Goal: Information Seeking & Learning: Understand process/instructions

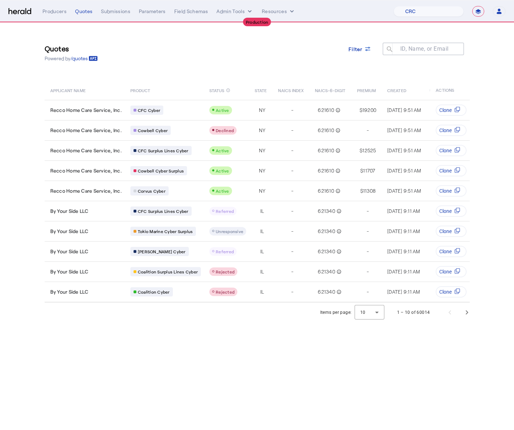
select select "pfm_h3db_crc"
select select "**********"
drag, startPoint x: 500, startPoint y: 297, endPoint x: 512, endPoint y: 292, distance: 12.8
click at [500, 297] on section "Quotes Powered by /quotes Filter ID, Name, or Email search APPLICANT NAME PRODU…" at bounding box center [257, 173] width 514 height 300
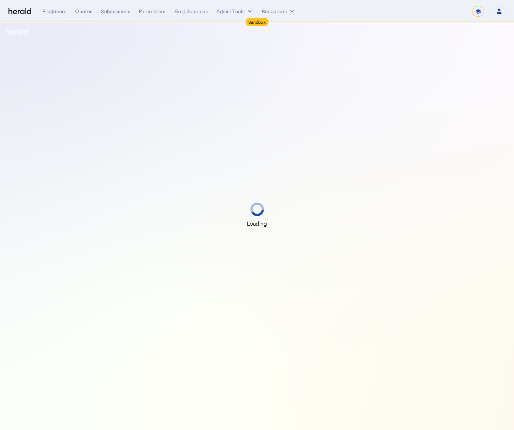
select select "*******"
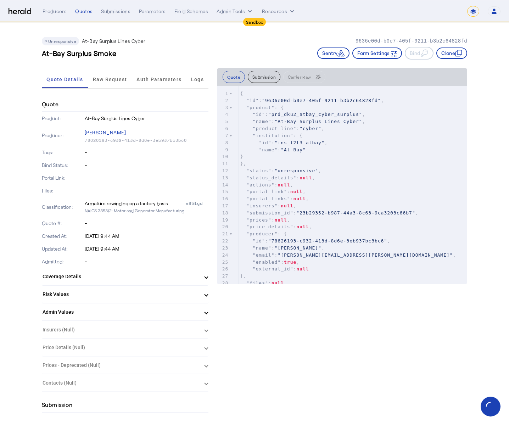
click at [246, 35] on div "Unresponsive At-Bay Surplus Lines Cyber 9636e00d-b0e7-405f-9211-b3b2c64828fd At…" at bounding box center [254, 45] width 425 height 45
click at [138, 61] on div "Unresponsive At-Bay Surplus Lines Cyber 9636e00d-b0e7-405f-9211-b3b2c64828fd At…" at bounding box center [254, 45] width 425 height 45
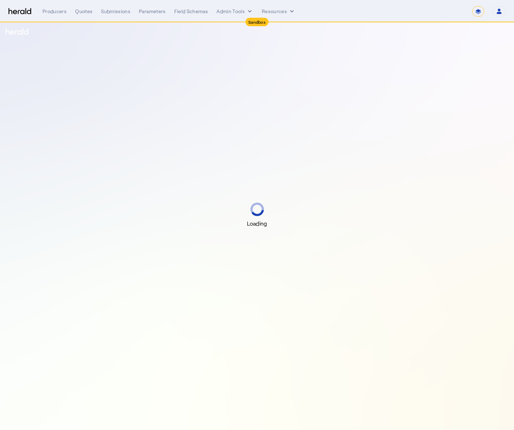
select select "*******"
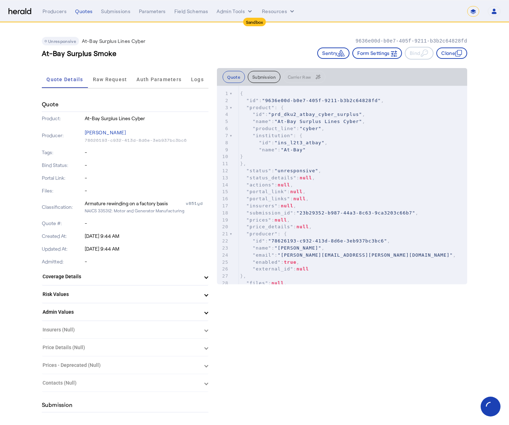
click at [275, 39] on div "Unresponsive At-Bay Surplus Lines Cyber 9636e00d-b0e7-405f-9211-b3b2c64828fd" at bounding box center [254, 41] width 425 height 9
click at [225, 13] on button "Admin Tools" at bounding box center [235, 11] width 37 height 7
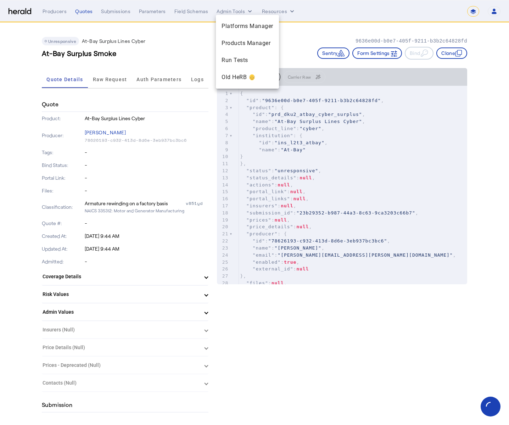
click at [191, 52] on div at bounding box center [254, 212] width 509 height 425
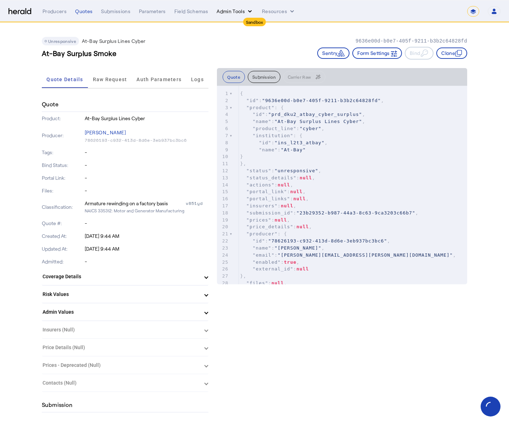
click at [244, 9] on button "Admin Tools" at bounding box center [235, 11] width 37 height 7
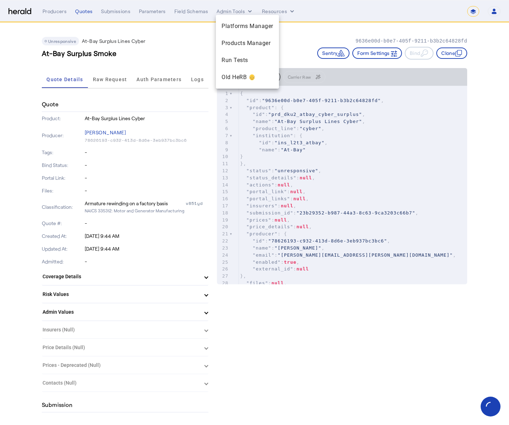
click at [191, 23] on div at bounding box center [254, 212] width 509 height 425
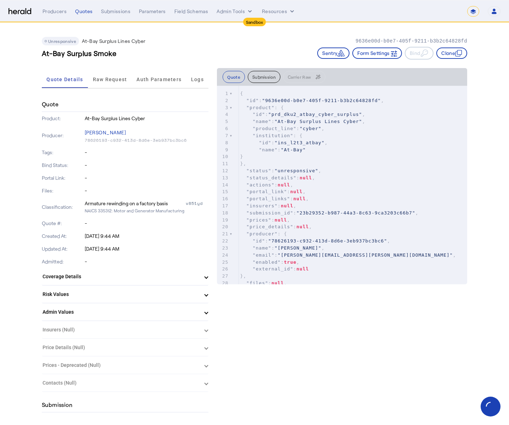
click at [191, 24] on div "Unresponsive At-Bay Surplus Lines Cyber 9636e00d-b0e7-405f-9211-b3b2c64828fd At…" at bounding box center [254, 45] width 425 height 45
click at [80, 12] on div "Quotes" at bounding box center [83, 11] width 17 height 7
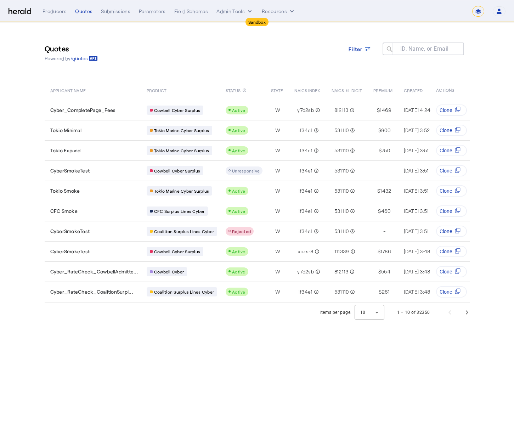
click at [172, 51] on div "Quotes Powered by /quotes Filter ID, Name, or Email search" at bounding box center [257, 53] width 425 height 32
click at [171, 51] on div "Quotes Powered by /quotes Filter ID, Name, or Email search" at bounding box center [257, 53] width 425 height 32
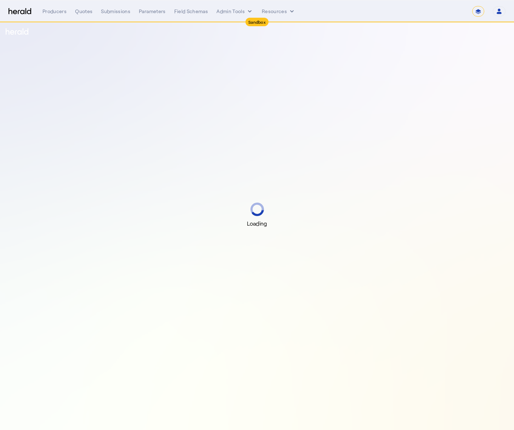
select select "*******"
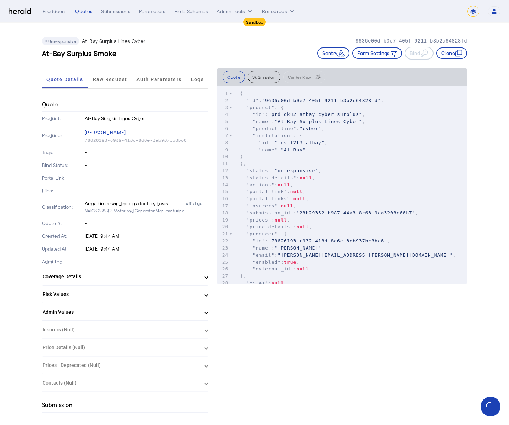
click at [274, 47] on div "At-Bay Surplus Smoke Sentry Form Settings Bind Clone" at bounding box center [254, 53] width 425 height 13
click at [86, 11] on div "Quotes" at bounding box center [83, 11] width 17 height 7
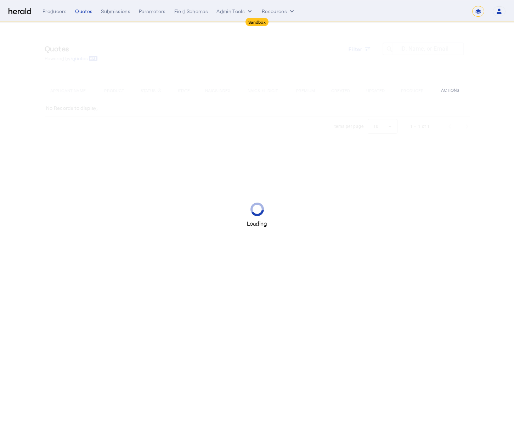
click at [185, 44] on div "Loading" at bounding box center [257, 215] width 514 height 430
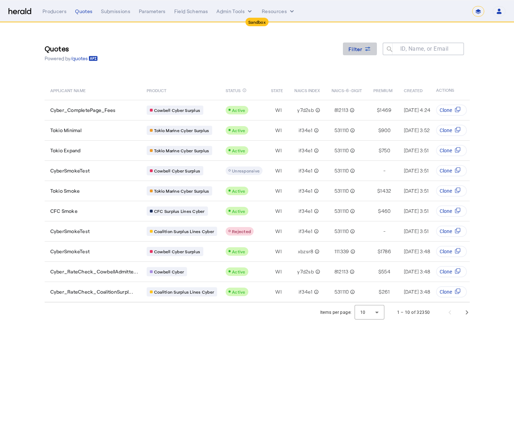
click at [352, 52] on span "Filter" at bounding box center [356, 48] width 14 height 7
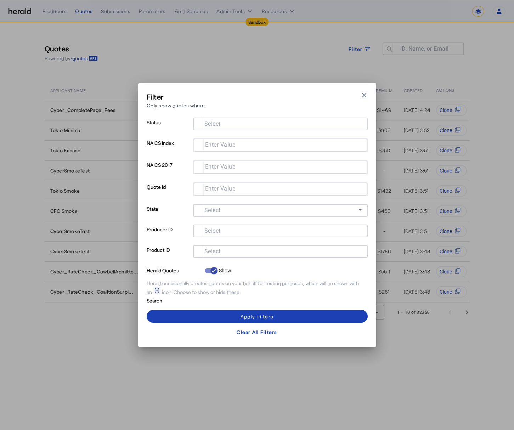
click at [283, 246] on div at bounding box center [280, 251] width 163 height 13
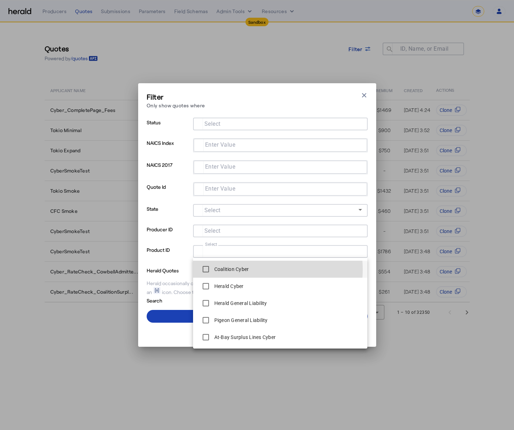
click at [257, 270] on span "Coalition Cyber" at bounding box center [280, 269] width 163 height 14
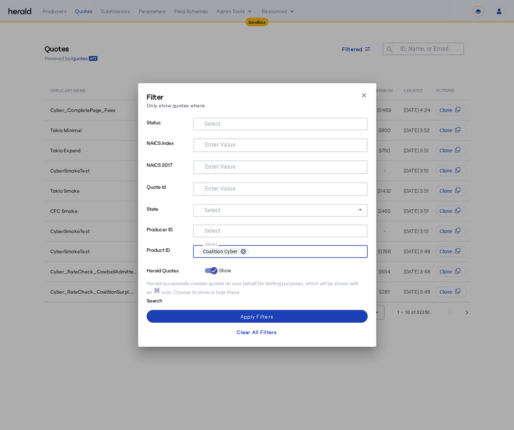
click at [180, 246] on p "Product ID" at bounding box center [169, 255] width 44 height 21
click at [233, 317] on span at bounding box center [257, 316] width 221 height 17
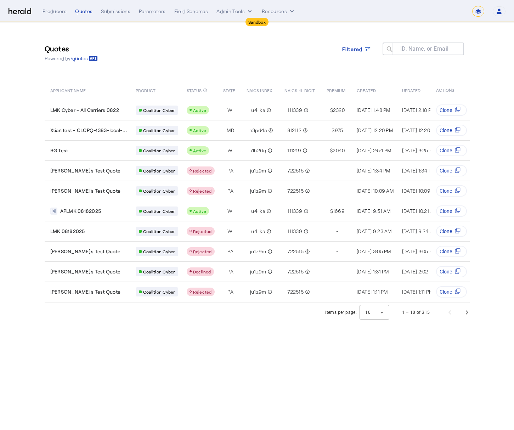
click at [301, 67] on div "Quotes Powered by /quotes Filtered ID, Name, or Email search" at bounding box center [257, 53] width 425 height 32
click at [18, 10] on img at bounding box center [20, 11] width 23 height 7
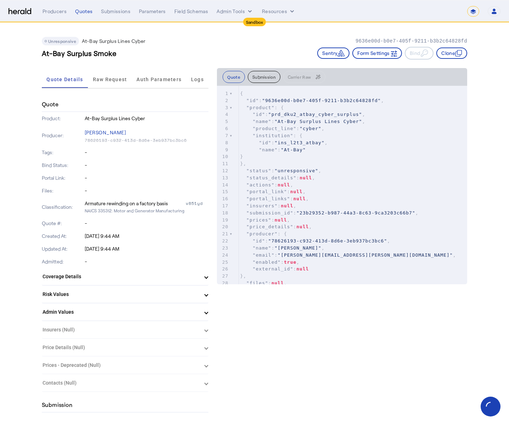
click at [26, 10] on img at bounding box center [20, 11] width 23 height 7
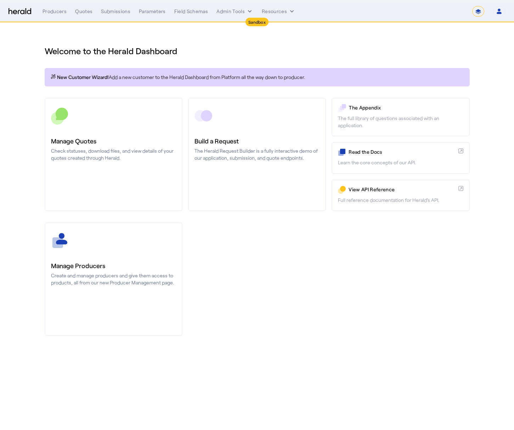
click at [223, 40] on div "Welcome to the Herald Dashboard" at bounding box center [257, 47] width 425 height 20
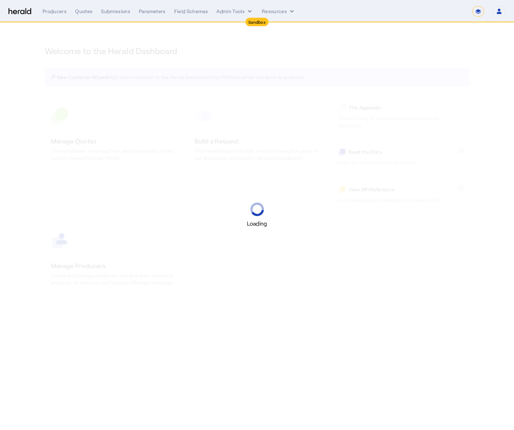
select select "*******"
click at [372, 30] on div "Loading" at bounding box center [257, 215] width 514 height 430
click at [417, 13] on select "1Fort Acrisure Acturis Affinity Advisors Affinity Risk Agentero AmWins Anzen Ao…" at bounding box center [415, 11] width 97 height 11
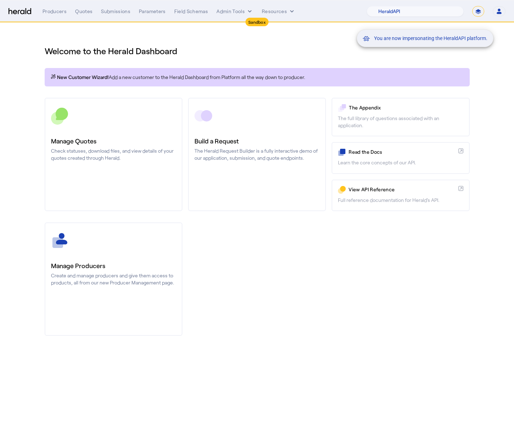
click at [333, 45] on div "You are now impersonating the HeraldAPI platform." at bounding box center [257, 215] width 514 height 430
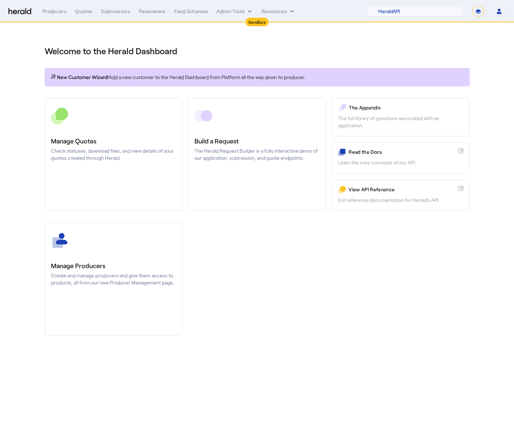
click at [236, 292] on div "Manage Producers Create and manage producers and give them access to products, …" at bounding box center [257, 279] width 425 height 113
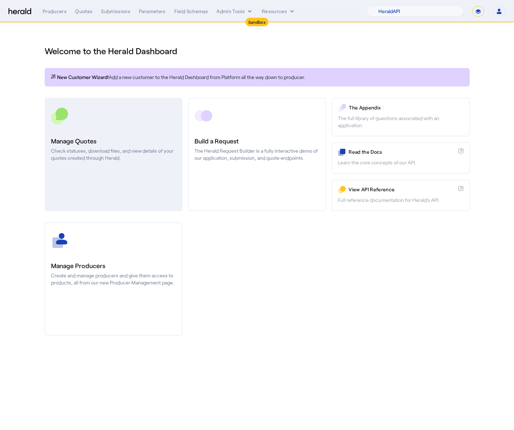
click at [124, 150] on p "Check statuses, download files, and view details of your quotes created through…" at bounding box center [113, 154] width 125 height 14
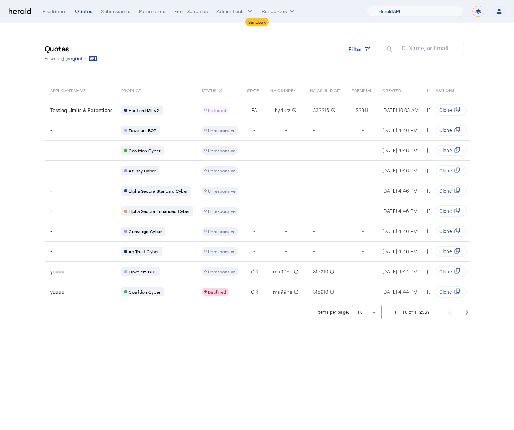
click at [317, 48] on div "Quotes Powered by /quotes Filter ID, Name, or Email search" at bounding box center [257, 53] width 425 height 32
click at [367, 49] on icon at bounding box center [367, 48] width 7 height 7
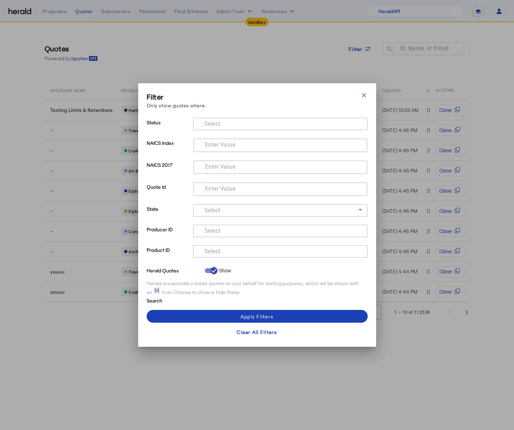
click at [235, 251] on input "Select" at bounding box center [279, 251] width 161 height 9
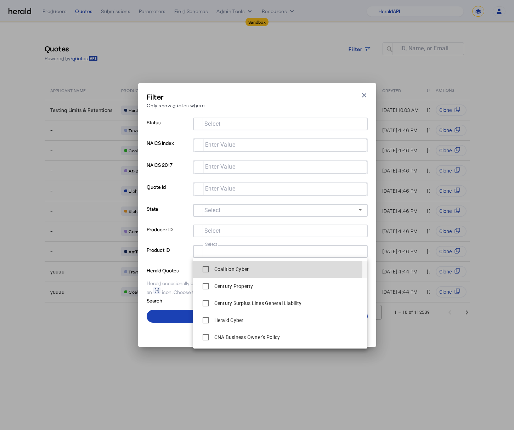
click at [222, 269] on label "Coalition Cyber" at bounding box center [231, 269] width 36 height 7
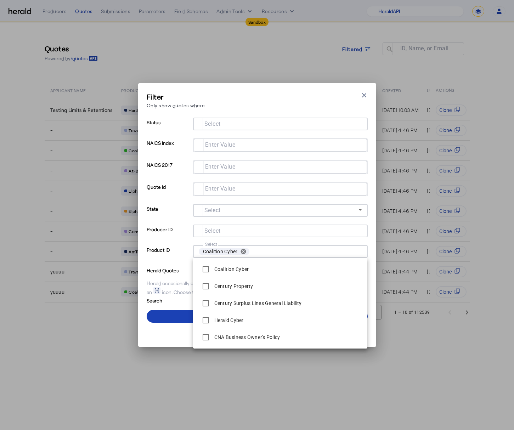
click at [157, 249] on p "Product ID" at bounding box center [169, 255] width 44 height 21
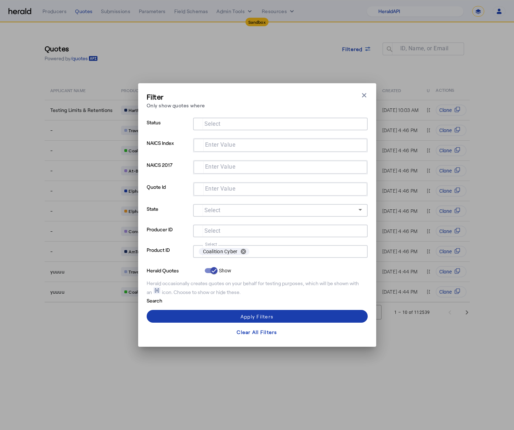
click at [252, 315] on div "Apply Filters" at bounding box center [257, 316] width 33 height 7
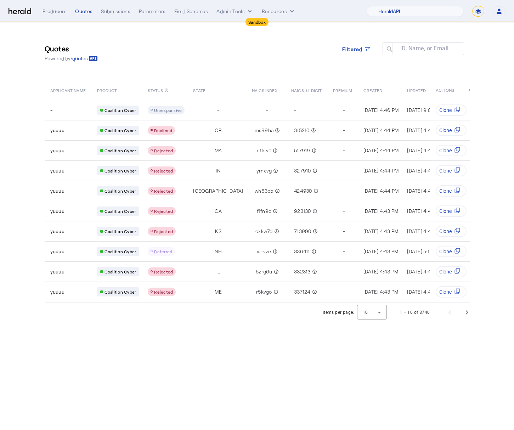
click at [259, 46] on div "Quotes Powered by /quotes Filtered ID, Name, or Email search" at bounding box center [257, 53] width 425 height 32
click at [409, 14] on select "1Fort Acrisure Acturis Affinity Advisors Affinity Risk Agentero AmWins Anzen Ao…" at bounding box center [415, 11] width 97 height 11
select select "pfm_h3db_crc"
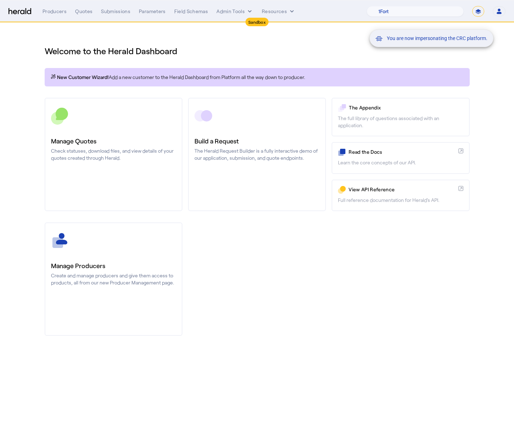
click at [280, 59] on div "You are now impersonating the CRC platform." at bounding box center [257, 215] width 514 height 430
click at [116, 136] on div "You are now impersonating the CRC platform." at bounding box center [257, 215] width 514 height 430
click at [277, 260] on div "You are now impersonating the CRC platform." at bounding box center [257, 215] width 514 height 430
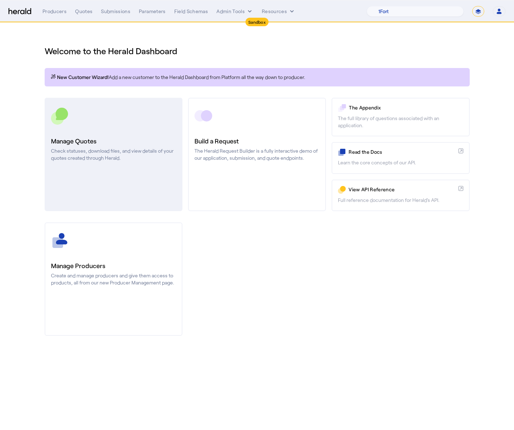
click at [106, 140] on h3 "Manage Quotes" at bounding box center [113, 141] width 125 height 10
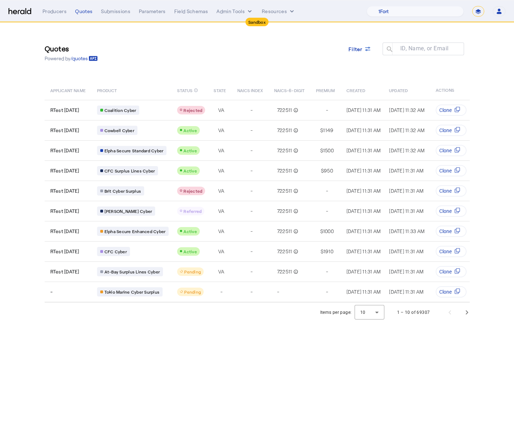
click at [245, 70] on div "Quotes Powered by /quotes Filter ID, Name, or Email search APPLICANT NAME PRODU…" at bounding box center [257, 163] width 454 height 280
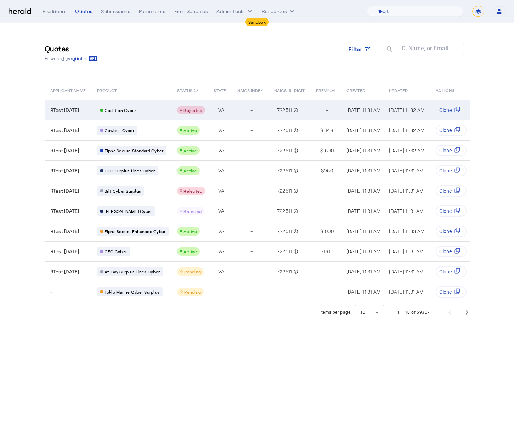
click at [162, 113] on div "Coalition Cyber" at bounding box center [133, 110] width 72 height 9
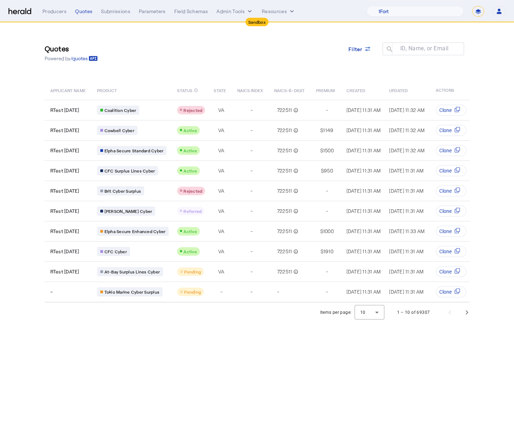
click at [477, 9] on select "**********" at bounding box center [478, 11] width 12 height 11
select select "**********"
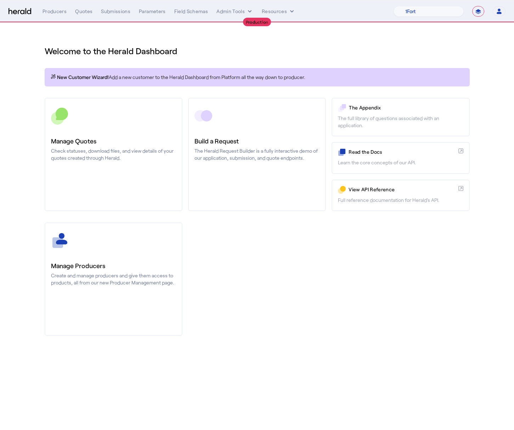
drag, startPoint x: 221, startPoint y: 44, endPoint x: 206, endPoint y: 41, distance: 15.4
click at [218, 44] on div "Welcome to the Herald Dashboard" at bounding box center [257, 47] width 425 height 20
click at [56, 13] on div "Producers" at bounding box center [55, 11] width 24 height 7
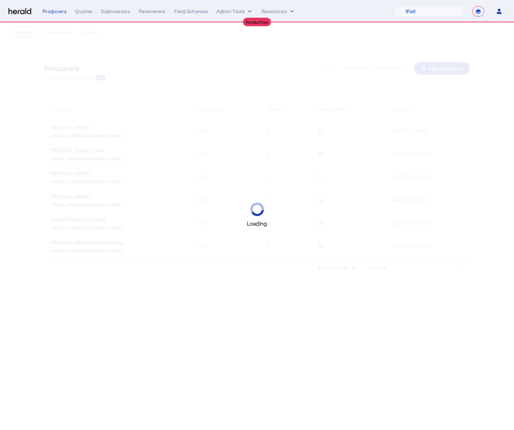
click at [59, 319] on div "Loading" at bounding box center [257, 215] width 514 height 430
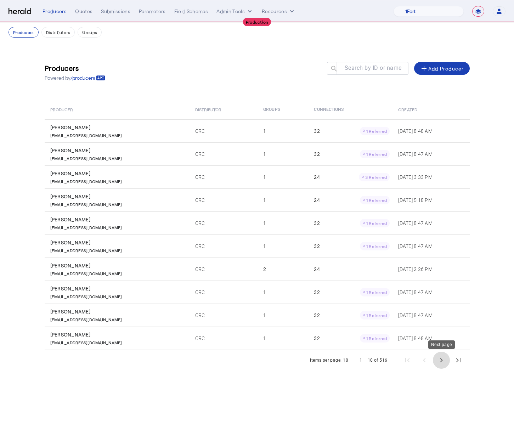
click at [444, 357] on span "Next page" at bounding box center [441, 360] width 17 height 17
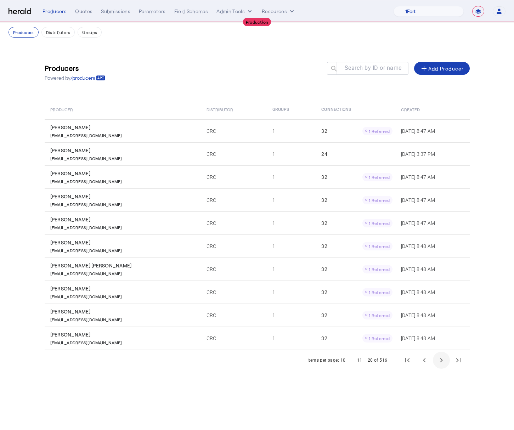
click at [444, 357] on span "Next page" at bounding box center [441, 360] width 17 height 17
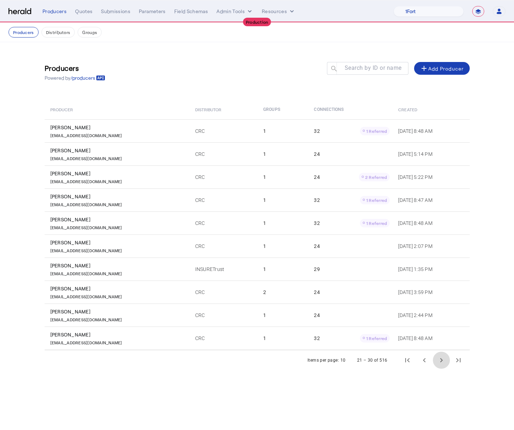
click at [444, 357] on span "Next page" at bounding box center [441, 360] width 17 height 17
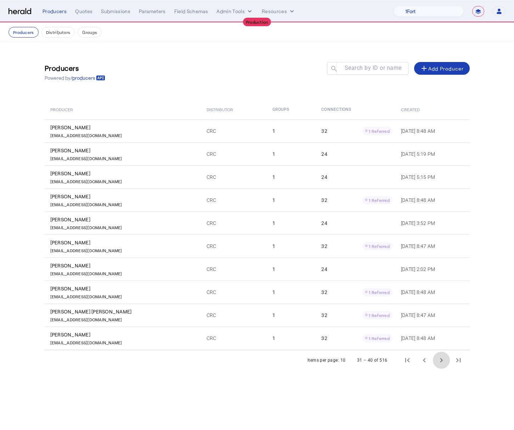
click at [444, 357] on span "Next page" at bounding box center [441, 360] width 17 height 17
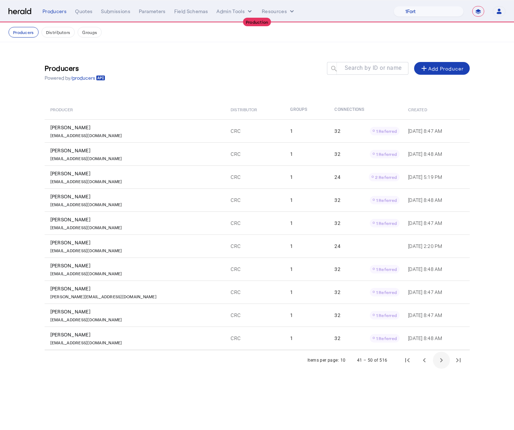
click at [444, 358] on span "Next page" at bounding box center [441, 360] width 17 height 17
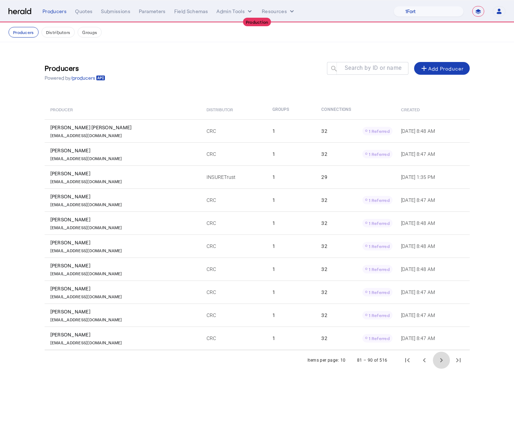
click at [444, 358] on span "Next page" at bounding box center [441, 360] width 17 height 17
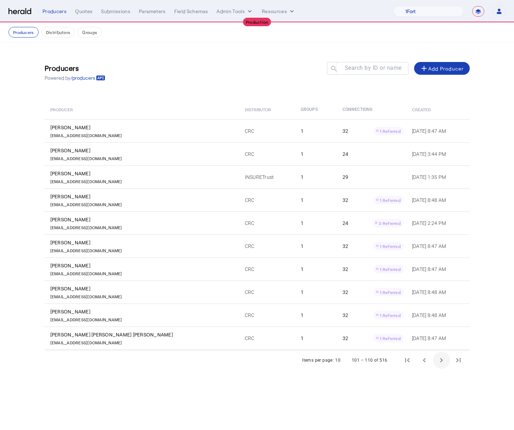
click at [444, 358] on span "Next page" at bounding box center [441, 360] width 17 height 17
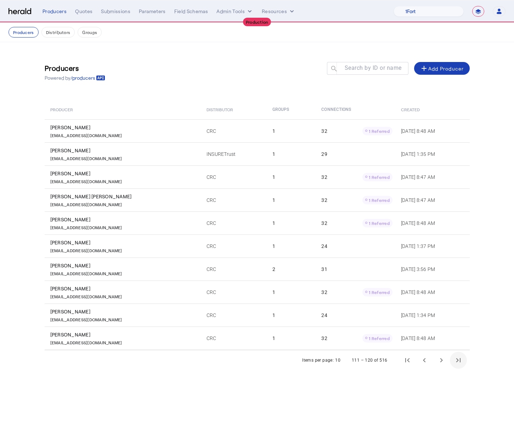
click at [457, 359] on span "Last page" at bounding box center [458, 360] width 17 height 17
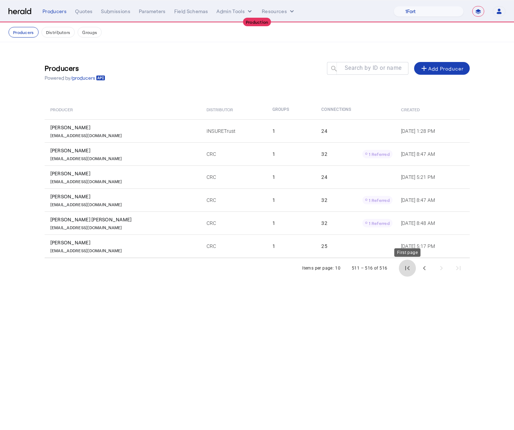
click at [412, 271] on span "First page" at bounding box center [407, 268] width 17 height 17
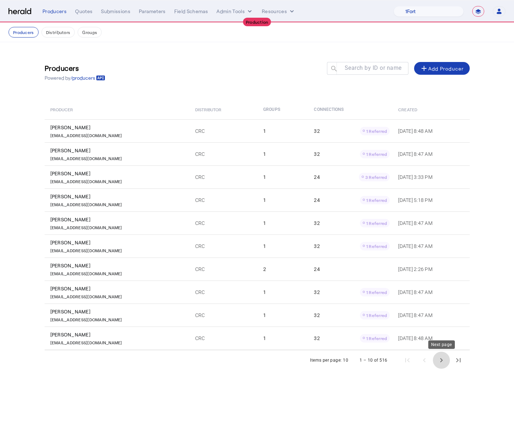
click at [445, 365] on span "Next page" at bounding box center [441, 360] width 17 height 17
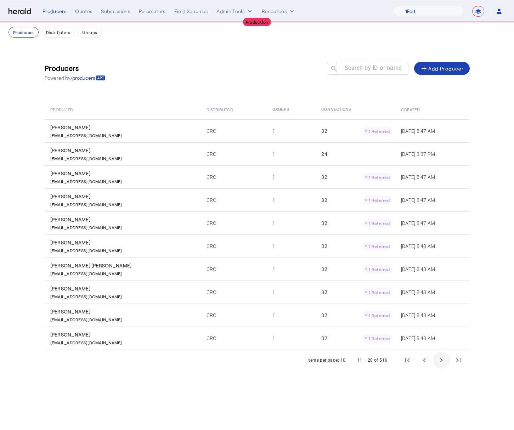
click at [445, 365] on span "Next page" at bounding box center [441, 360] width 17 height 17
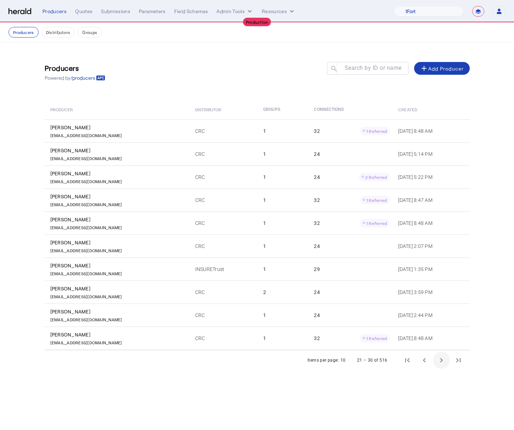
click at [445, 365] on span "Next page" at bounding box center [441, 360] width 17 height 17
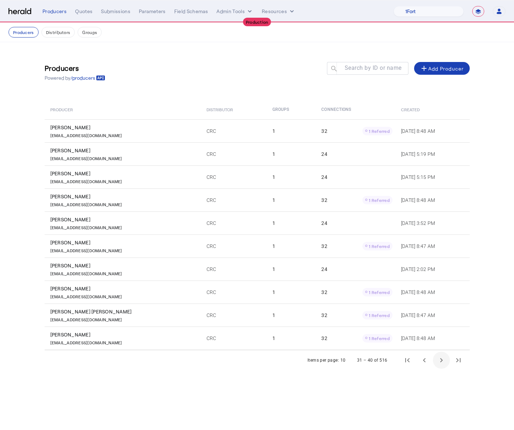
click at [445, 365] on span "Next page" at bounding box center [441, 360] width 17 height 17
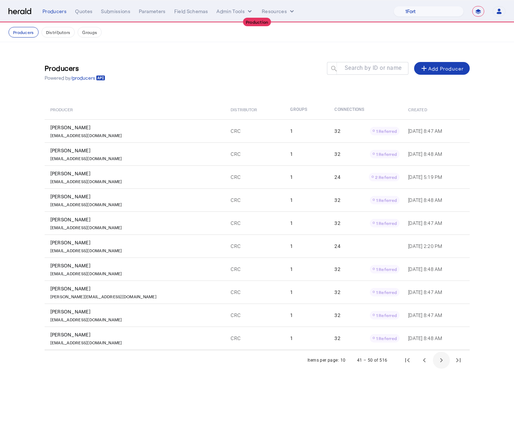
click at [445, 365] on span "Next page" at bounding box center [441, 360] width 17 height 17
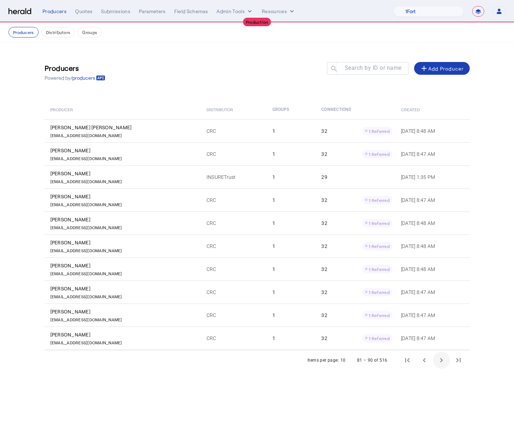
click at [445, 365] on span "Next page" at bounding box center [441, 360] width 17 height 17
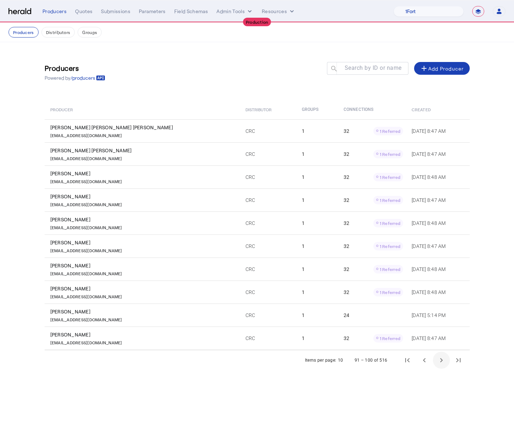
click at [445, 365] on span "Next page" at bounding box center [441, 360] width 17 height 17
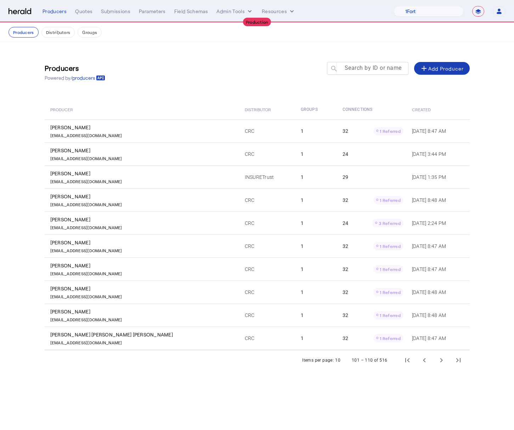
click at [366, 72] on div at bounding box center [371, 72] width 64 height 20
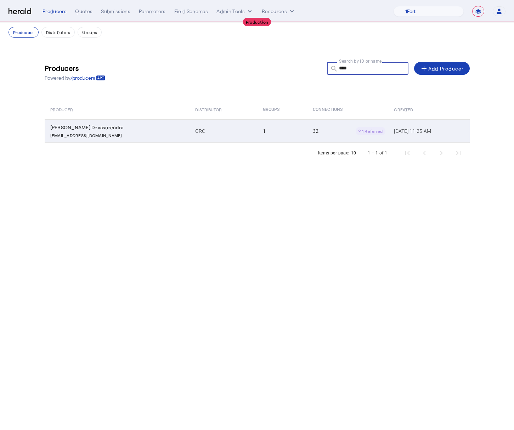
type input "****"
drag, startPoint x: 118, startPoint y: 136, endPoint x: 45, endPoint y: 136, distance: 73.0
click at [45, 136] on td "Chasity Devasurendra CDevasurendra@CRCGroup.com" at bounding box center [117, 130] width 145 height 23
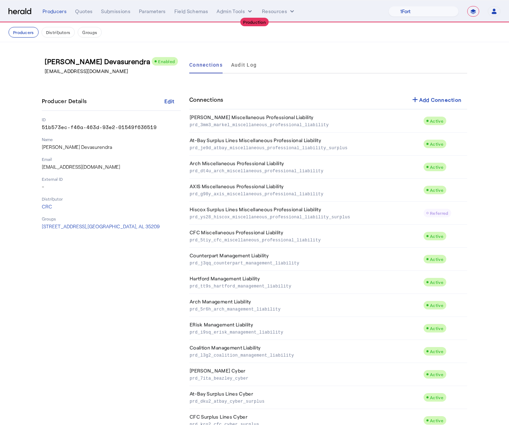
click at [85, 73] on p "CDevasurendra@CRCGroup.com" at bounding box center [114, 71] width 139 height 7
copy p "CDevasurendra@CRCGroup.com"
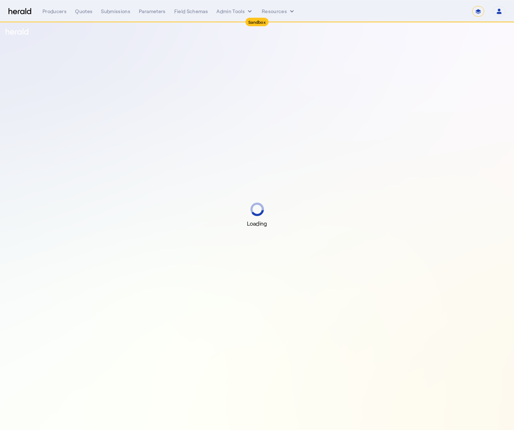
select select "*******"
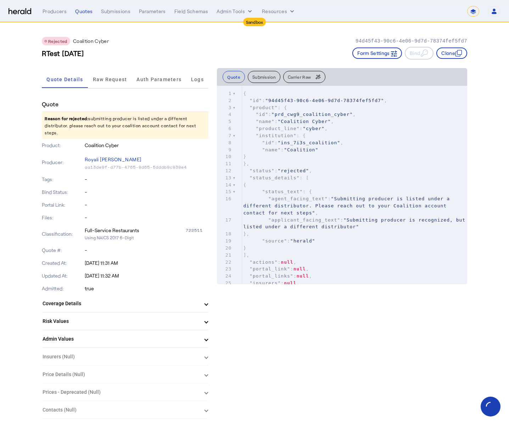
click at [195, 57] on div "RTest [DATE] Form Settings Bind Clone" at bounding box center [254, 53] width 425 height 13
click at [113, 80] on span "Raw Request" at bounding box center [110, 79] width 34 height 5
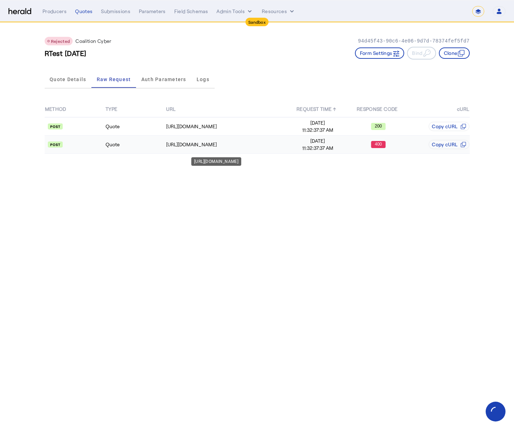
click at [195, 141] on div "[URL][DOMAIN_NAME]" at bounding box center [226, 144] width 121 height 7
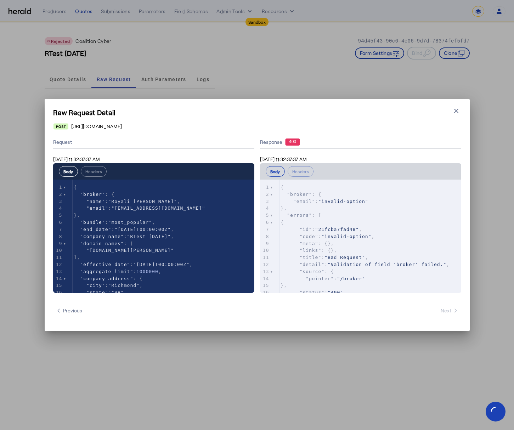
scroll to position [28, 0]
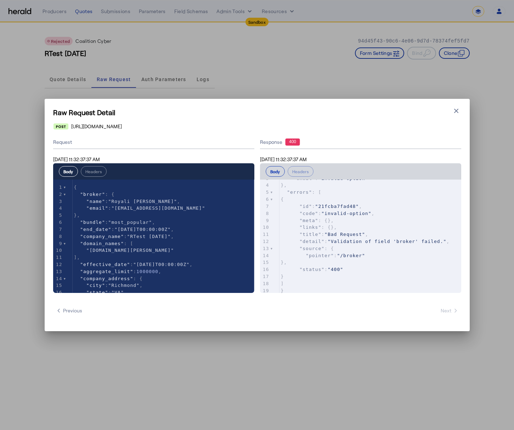
click at [465, 110] on div "Raw Request Detail Close modal [URL][DOMAIN_NAME] Request [DATE] 11:32:37:37 AM…" at bounding box center [257, 215] width 425 height 232
click at [454, 107] on icon "button" at bounding box center [456, 110] width 7 height 7
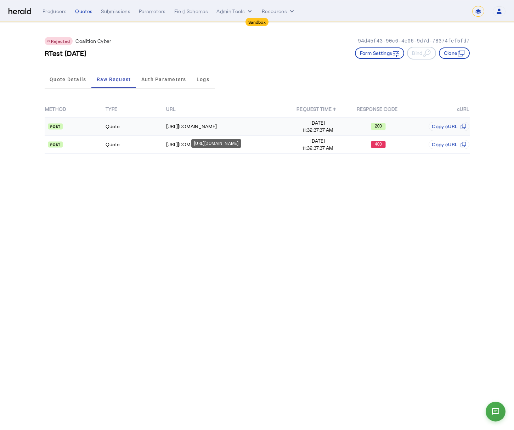
click at [176, 124] on div "[URL][DOMAIN_NAME]" at bounding box center [226, 126] width 121 height 7
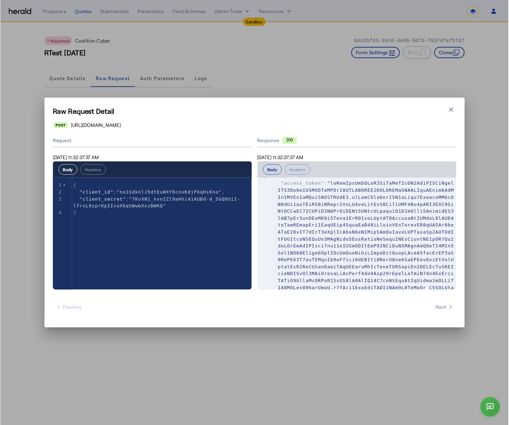
scroll to position [92, 0]
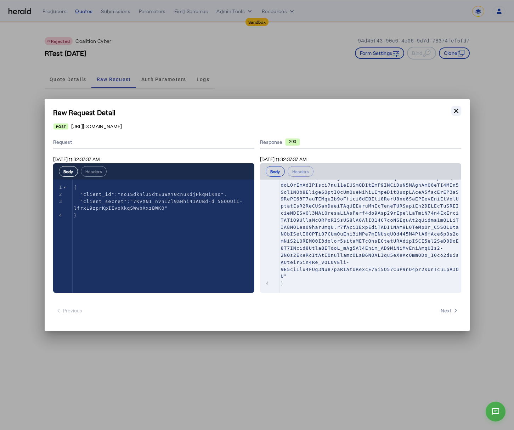
click at [455, 113] on icon "button" at bounding box center [456, 110] width 7 height 7
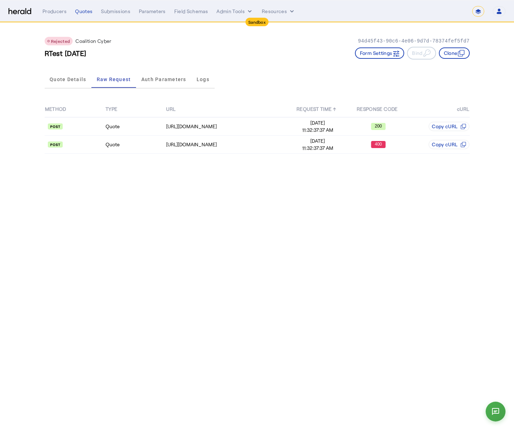
drag, startPoint x: 100, startPoint y: 60, endPoint x: 78, endPoint y: 69, distance: 24.3
click at [100, 60] on div "Rejected Coalition Cyber 94d45f43-90c6-4e06-9d7d-78374fef5fd7 RTest [DATE] Form…" at bounding box center [257, 45] width 425 height 45
click at [78, 69] on div "Quote Details Raw Request Auth Parameters Logs" at bounding box center [130, 79] width 170 height 23
click at [68, 80] on span "Quote Details" at bounding box center [68, 79] width 37 height 5
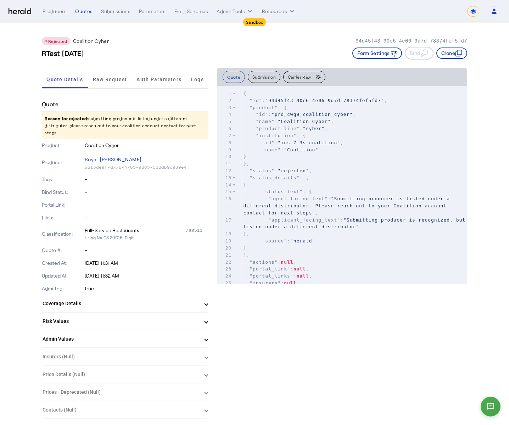
click at [157, 50] on div "RTest 13 July Form Settings Bind Clone" at bounding box center [254, 53] width 425 height 13
click at [242, 14] on button "Admin Tools" at bounding box center [235, 11] width 37 height 7
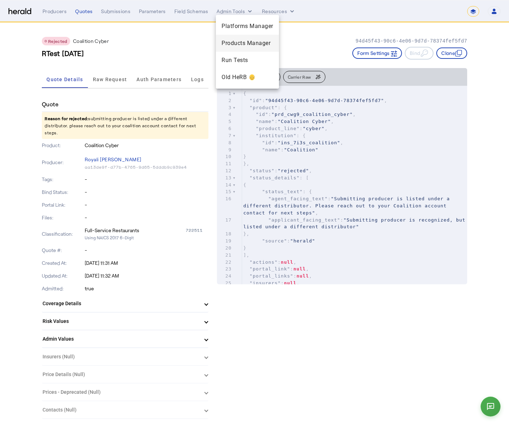
click at [250, 42] on span "Products Manager" at bounding box center [247, 43] width 52 height 9
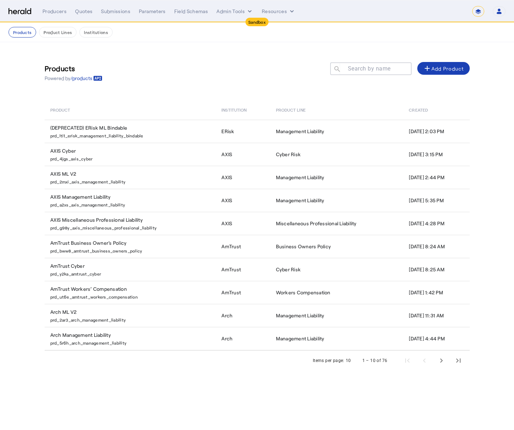
click at [247, 50] on div "Products Powered by /products Search by name search add Add Product Product Ins…" at bounding box center [257, 213] width 454 height 343
click at [243, 13] on button "Admin Tools" at bounding box center [235, 11] width 37 height 7
drag, startPoint x: 200, startPoint y: 41, endPoint x: 78, endPoint y: 25, distance: 122.9
click at [200, 41] on div at bounding box center [257, 215] width 514 height 430
click at [53, 15] on div "Producers" at bounding box center [55, 11] width 24 height 7
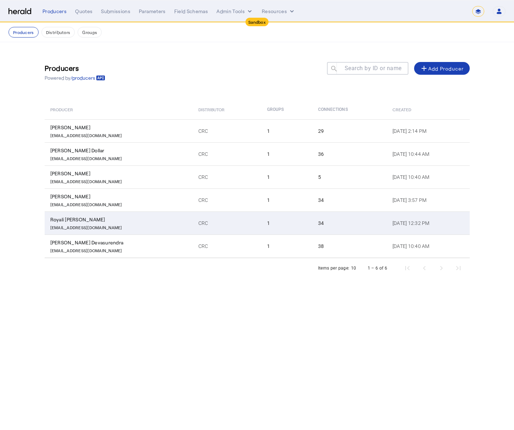
click at [262, 226] on td "1" at bounding box center [287, 223] width 51 height 23
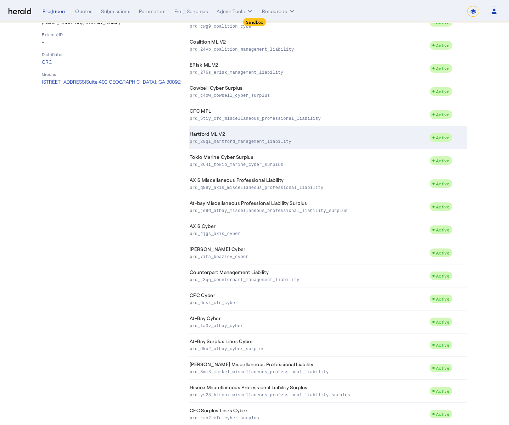
scroll to position [80, 0]
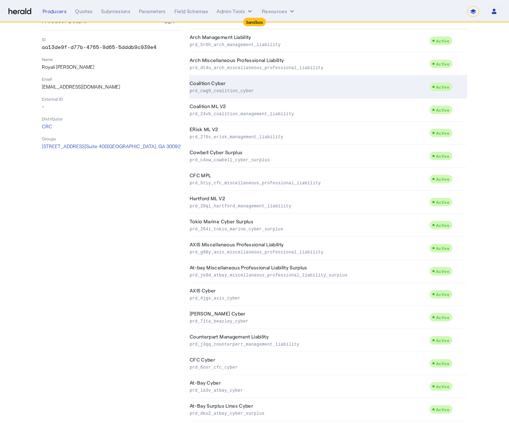
click at [315, 78] on td "Coalition Cyber prd_cwg9_coalition_cyber" at bounding box center [309, 86] width 240 height 23
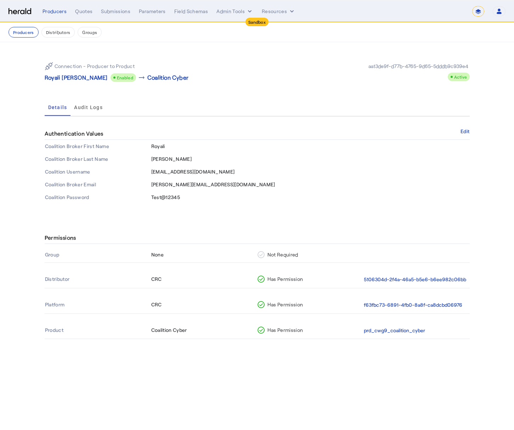
click at [191, 193] on td "Test@12345" at bounding box center [310, 197] width 319 height 13
click at [198, 183] on span "duncan@heraldapi.com" at bounding box center [213, 184] width 124 height 6
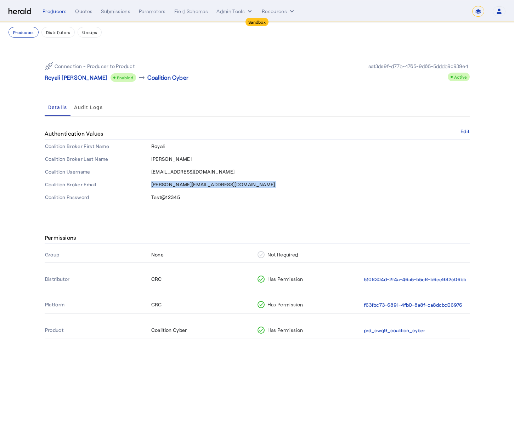
click at [198, 183] on span "duncan@heraldapi.com" at bounding box center [213, 184] width 124 height 6
copy span "duncan@heraldapi.com"
click at [197, 216] on div "Connection - Producer to Product Royali Roy Enabled arrow_right_alt Coalition C…" at bounding box center [257, 130] width 454 height 176
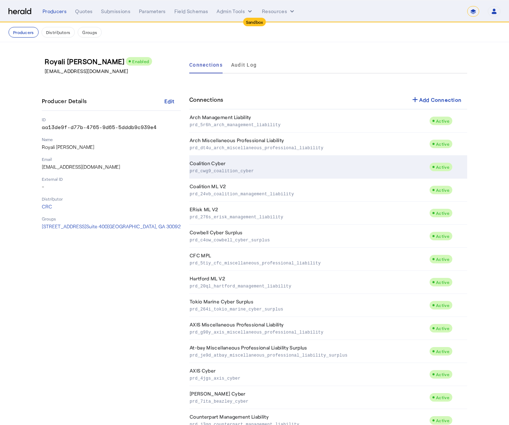
click at [292, 166] on td "Coalition Cyber prd_cwg9_coalition_cyber" at bounding box center [309, 167] width 240 height 23
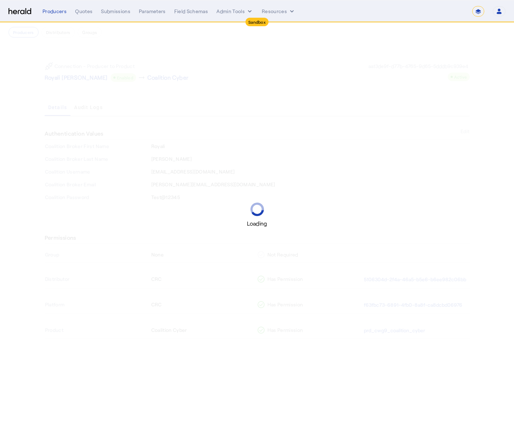
click at [470, 134] on div "Loading" at bounding box center [257, 215] width 514 height 430
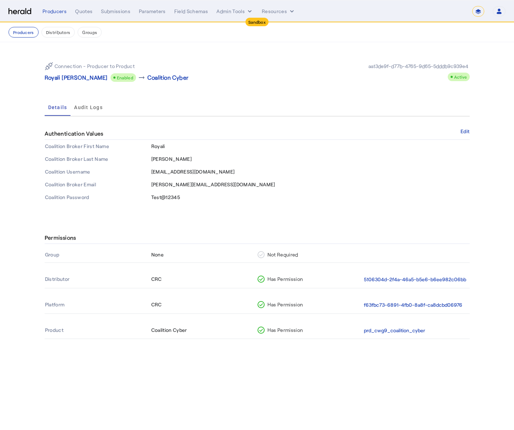
click at [470, 134] on button "Edit" at bounding box center [465, 131] width 9 height 4
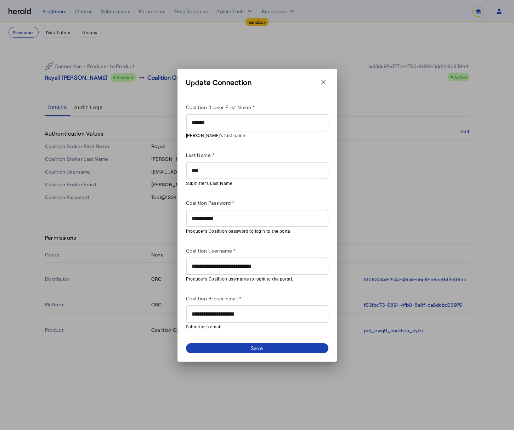
click at [278, 320] on div "**********" at bounding box center [257, 313] width 131 height 17
click at [281, 313] on input "**********" at bounding box center [257, 314] width 131 height 9
click at [323, 81] on icon "button" at bounding box center [323, 82] width 7 height 7
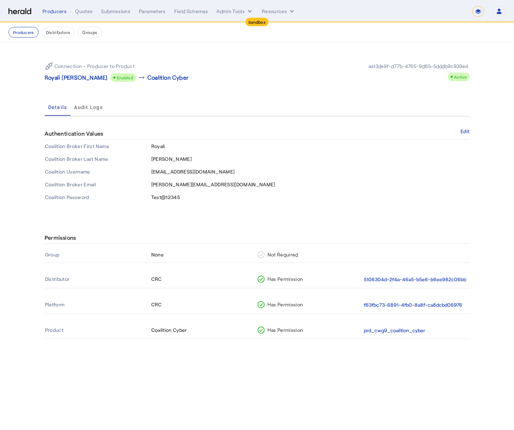
click at [303, 82] on div "Connection - Producer to Product Royali Roy Enabled arrow_right_alt Coalition C…" at bounding box center [257, 71] width 425 height 31
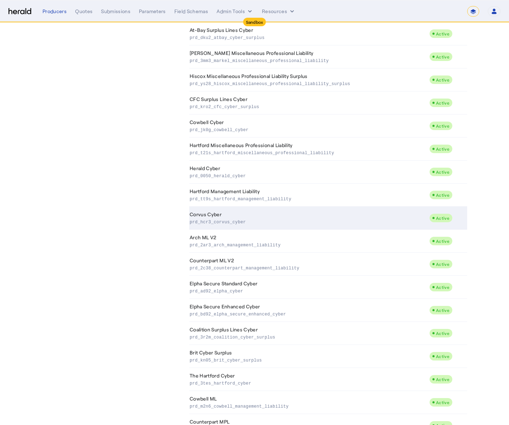
scroll to position [482, 0]
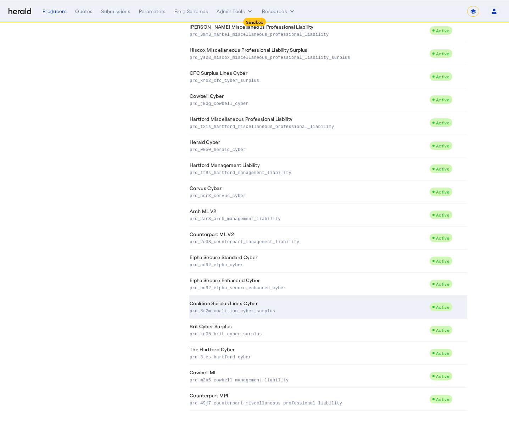
click at [254, 310] on p "prd_3r2m_coalition_cyber_surplus" at bounding box center [308, 310] width 237 height 7
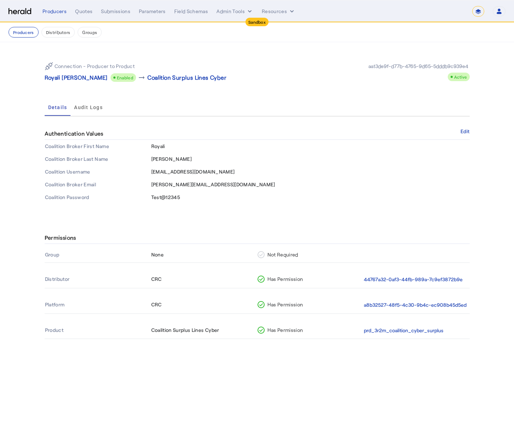
click at [180, 103] on div "Details Audit Logs" at bounding box center [257, 107] width 425 height 17
click at [77, 13] on div "Quotes" at bounding box center [83, 11] width 17 height 7
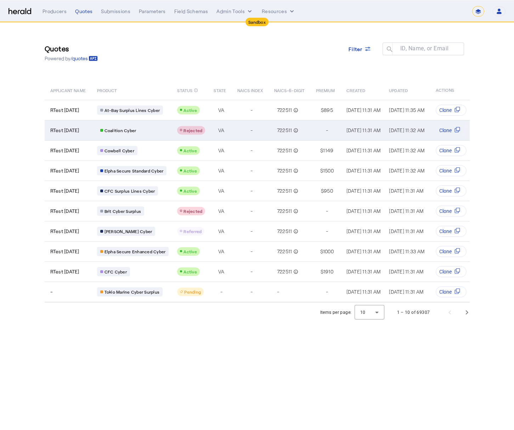
click at [168, 127] on td "Coalition Cyber" at bounding box center [131, 130] width 80 height 20
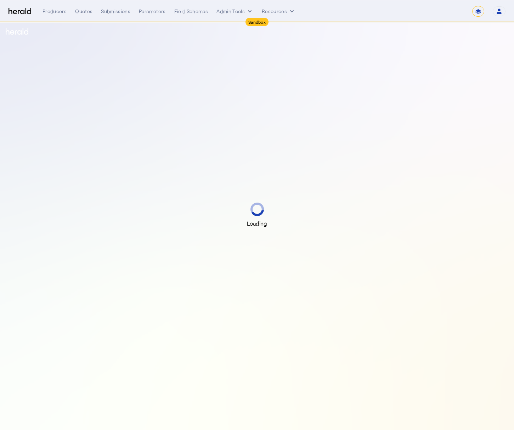
select select "*******"
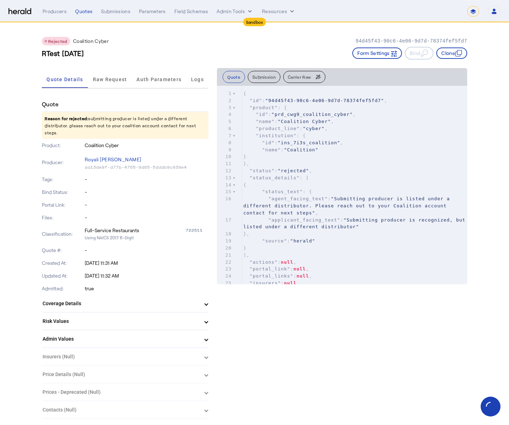
click at [167, 63] on div "Rejected Coalition Cyber 94d45f43-90c6-4e06-9d7d-78374fef5fd7 RTest [DATE] Form…" at bounding box center [254, 45] width 425 height 45
click at [116, 88] on span "Raw Request" at bounding box center [110, 79] width 34 height 17
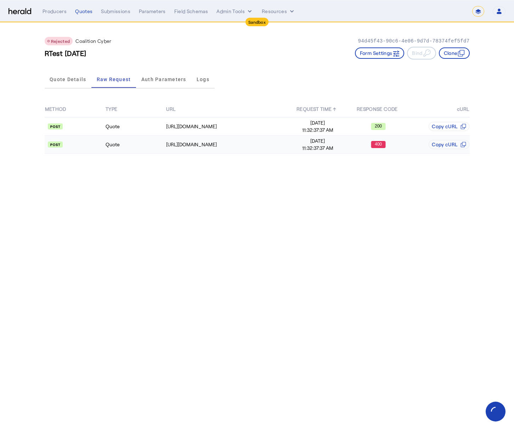
click at [213, 145] on div "[URL][DOMAIN_NAME]" at bounding box center [226, 144] width 121 height 7
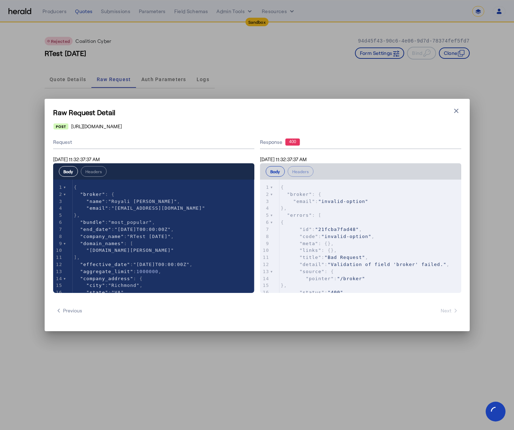
scroll to position [28, 0]
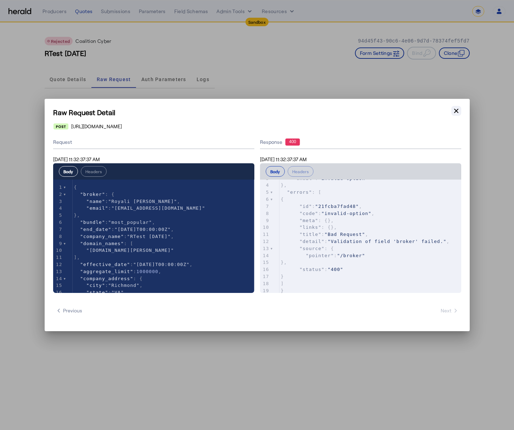
click at [457, 113] on icon "button" at bounding box center [456, 110] width 7 height 7
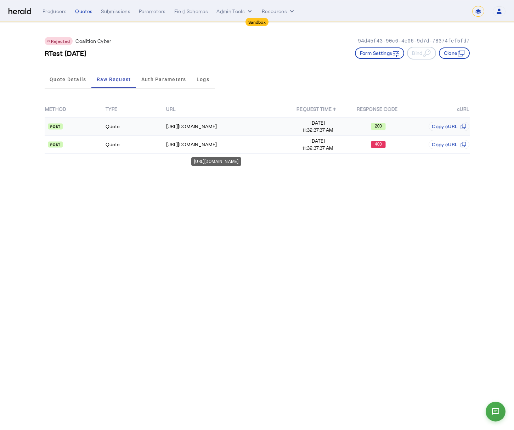
click at [237, 131] on td "[URL][DOMAIN_NAME]" at bounding box center [227, 126] width 122 height 18
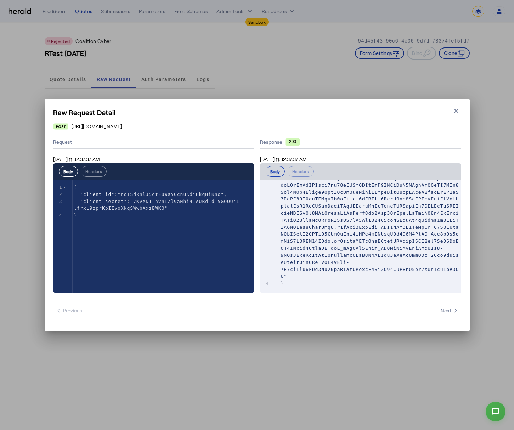
scroll to position [0, 0]
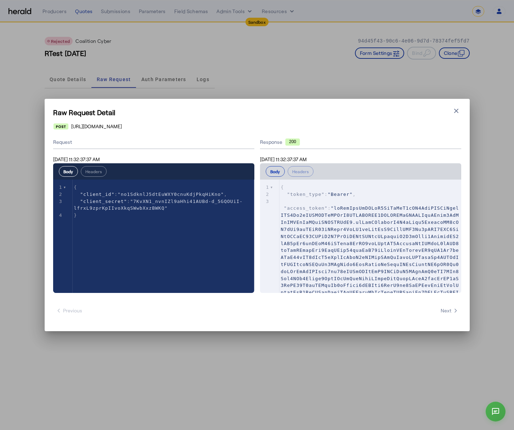
click at [182, 139] on div "Request" at bounding box center [153, 142] width 201 height 13
click at [91, 169] on button "Headers" at bounding box center [94, 171] width 26 height 11
click at [63, 170] on button "Body" at bounding box center [68, 171] width 19 height 11
click at [124, 221] on div "xxxxxxxxxx 4 1 { 2 "client_id" : "no1SdknlJ5dtEuWXY0cnuKdjPkqHiKno" , 3 "client…" at bounding box center [166, 202] width 187 height 44
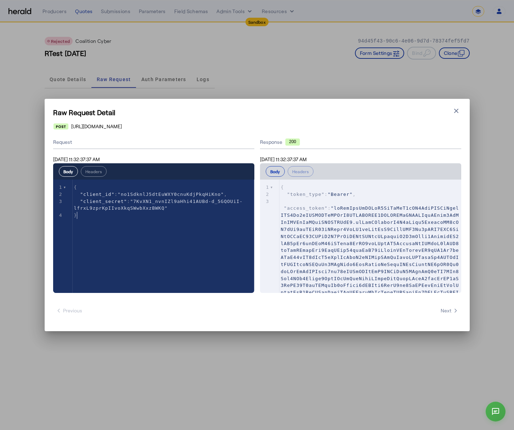
type textarea "*"
click at [124, 221] on div "xxxxxxxxxx 4 1 { 2 "client_id" : "no1SdknlJ5dtEuWXY0cnuKdjPkqHiKno" , 3 "client…" at bounding box center [166, 202] width 187 height 44
click at [124, 221] on div "x 1 { 2 "client_id" : "no1SdknlJ5dtEuWXY0cnuKdjPkqHiKno" , 3 "client_secret" : …" at bounding box center [166, 202] width 187 height 44
type textarea "**********"
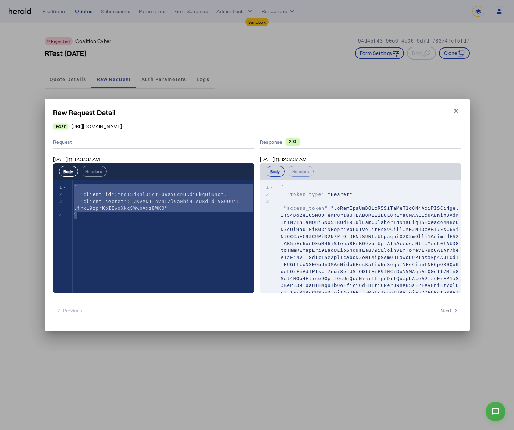
drag, startPoint x: 103, startPoint y: 217, endPoint x: 51, endPoint y: 186, distance: 60.4
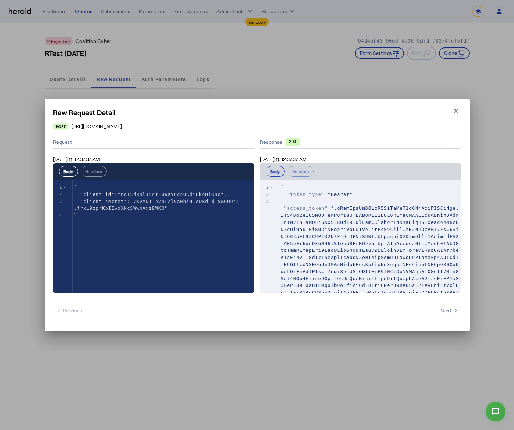
type textarea "**********"
drag, startPoint x: 130, startPoint y: 256, endPoint x: -219, endPoint y: 177, distance: 357.9
click at [0, 177] on html "**********" at bounding box center [257, 215] width 514 height 430
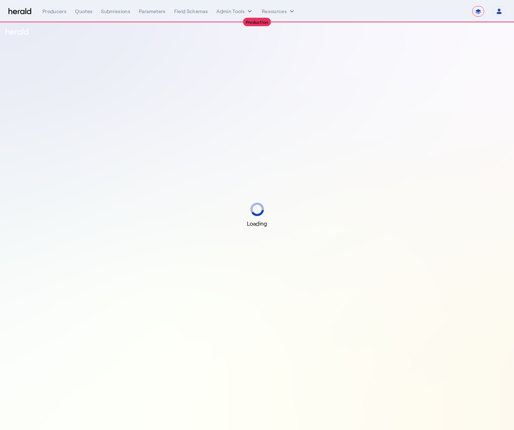
select select "**********"
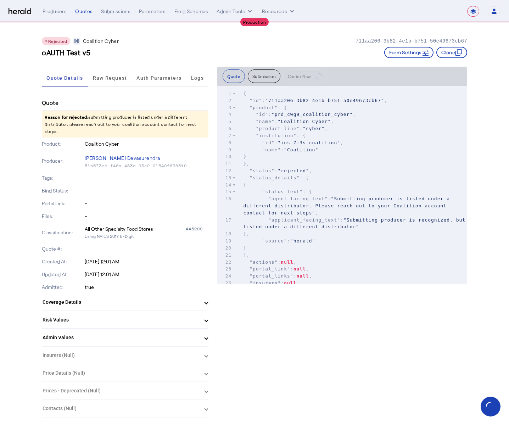
click at [137, 90] on div "Quote Details Raw Request Auth Parameters Logs" at bounding box center [125, 78] width 167 height 23
click at [119, 85] on span "Raw Request" at bounding box center [110, 77] width 34 height 17
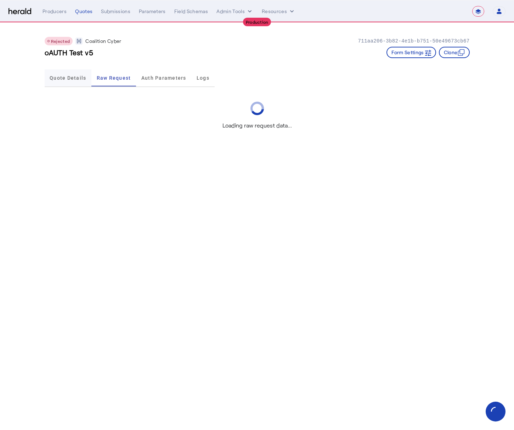
click at [50, 74] on span "Quote Details" at bounding box center [68, 77] width 37 height 17
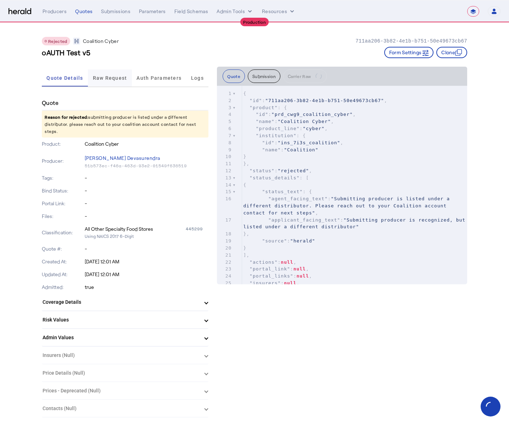
click at [123, 77] on span "Raw Request" at bounding box center [110, 77] width 34 height 5
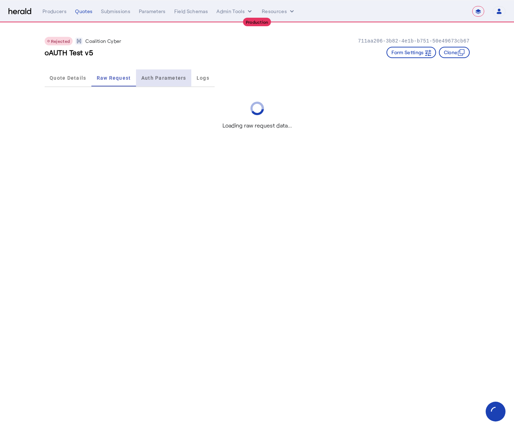
click at [167, 77] on span "Auth Parameters" at bounding box center [163, 77] width 45 height 5
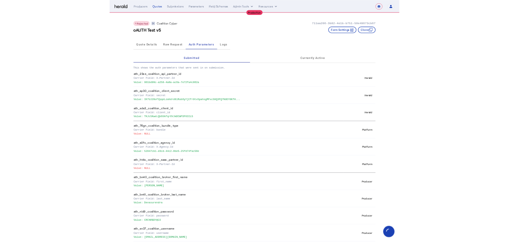
scroll to position [6, 0]
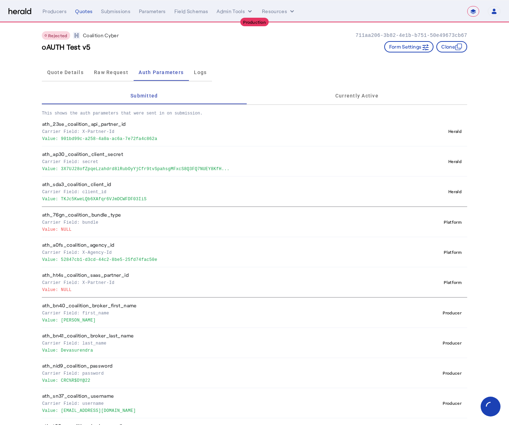
drag, startPoint x: 63, startPoint y: 259, endPoint x: 167, endPoint y: 259, distance: 103.1
click at [167, 259] on p "Value: 52847cb1-d3cd-44c2-8be5-25fd74fac50e" at bounding box center [225, 259] width 366 height 7
copy p "52847cb1-d3cd-44c2-8be5-25fd74fac50e"
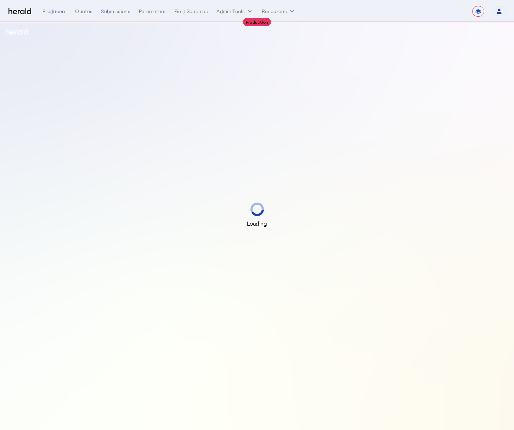
select select "**********"
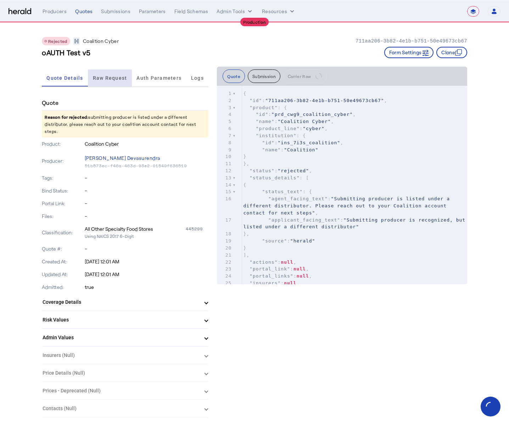
click at [115, 81] on span "Raw Request" at bounding box center [110, 77] width 34 height 17
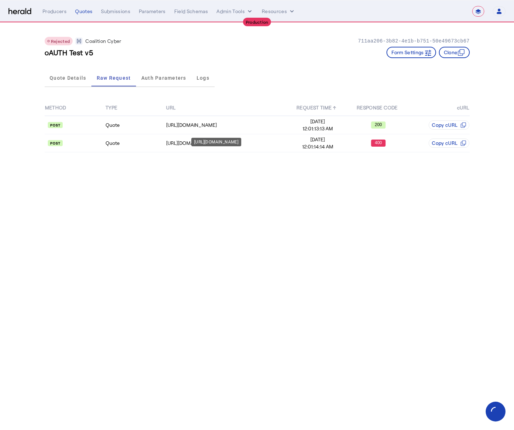
click at [193, 141] on div "[URL][DOMAIN_NAME]" at bounding box center [216, 142] width 50 height 9
click at [164, 145] on td "Quote" at bounding box center [135, 143] width 61 height 18
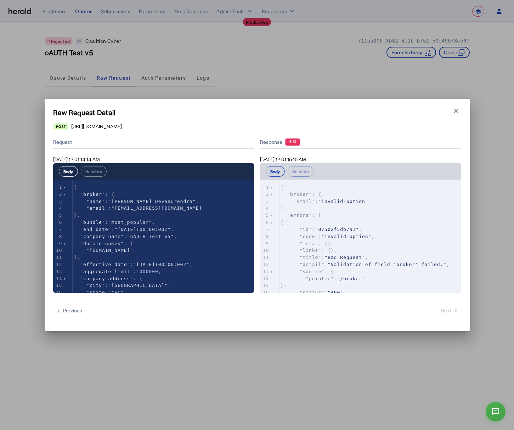
scroll to position [2, 0]
type textarea "**********"
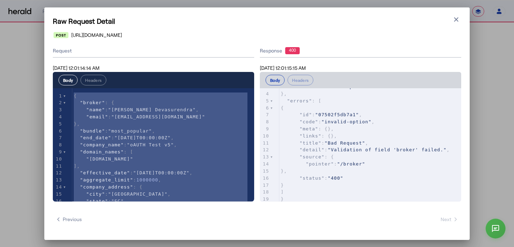
scroll to position [28, 0]
click at [291, 14] on div "Raw Request Detail Close modal [URL][DOMAIN_NAME] Request [DATE] 12:01:14:14 AM…" at bounding box center [256, 123] width 425 height 232
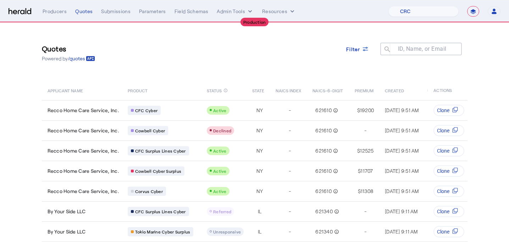
select select "pfm_h3db_crc"
select select "**********"
